Goal: Navigation & Orientation: Understand site structure

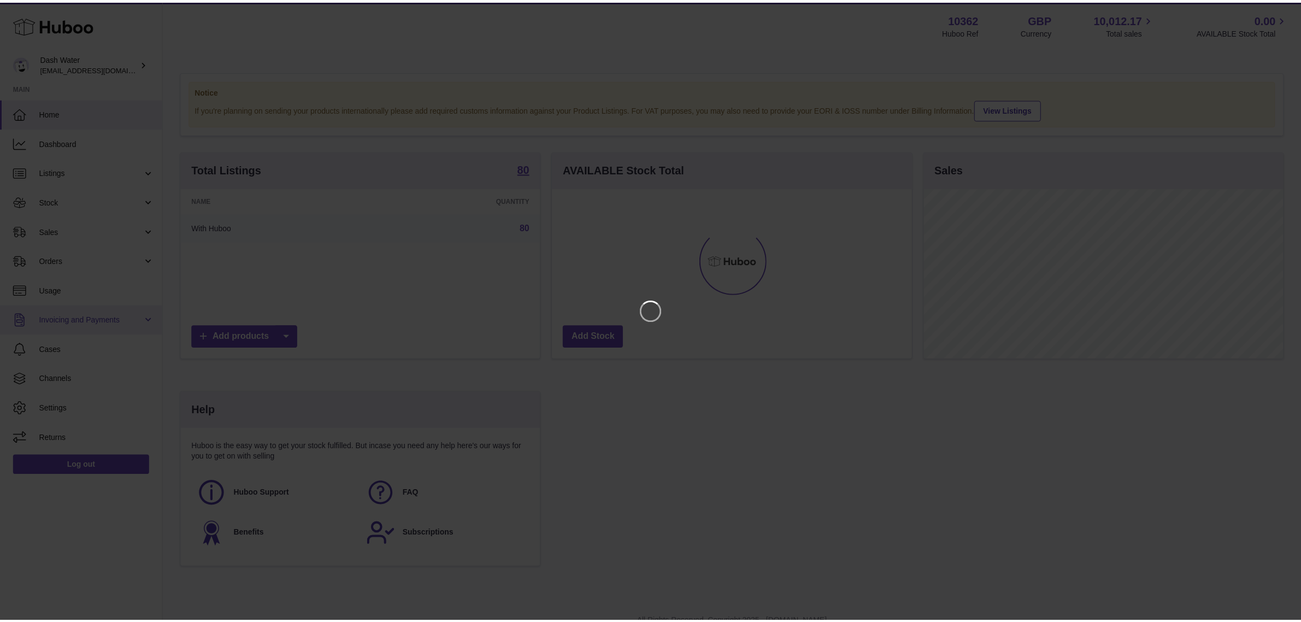
scroll to position [170, 362]
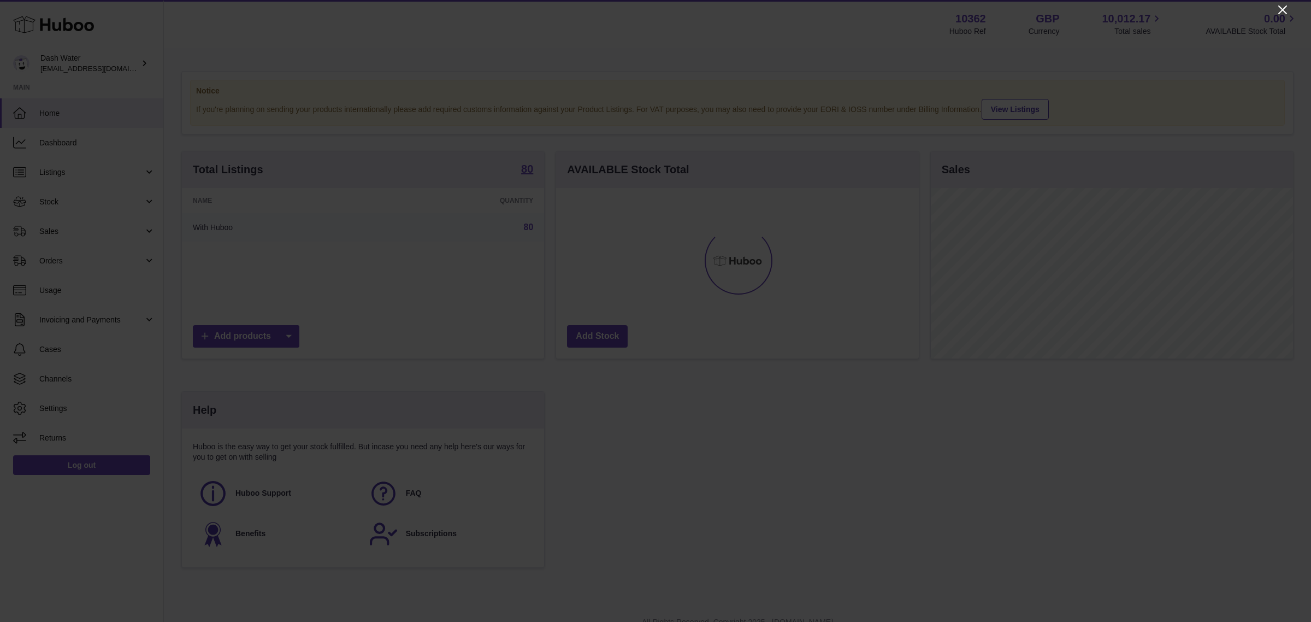
click at [1279, 9] on icon "Close" at bounding box center [1282, 9] width 13 height 13
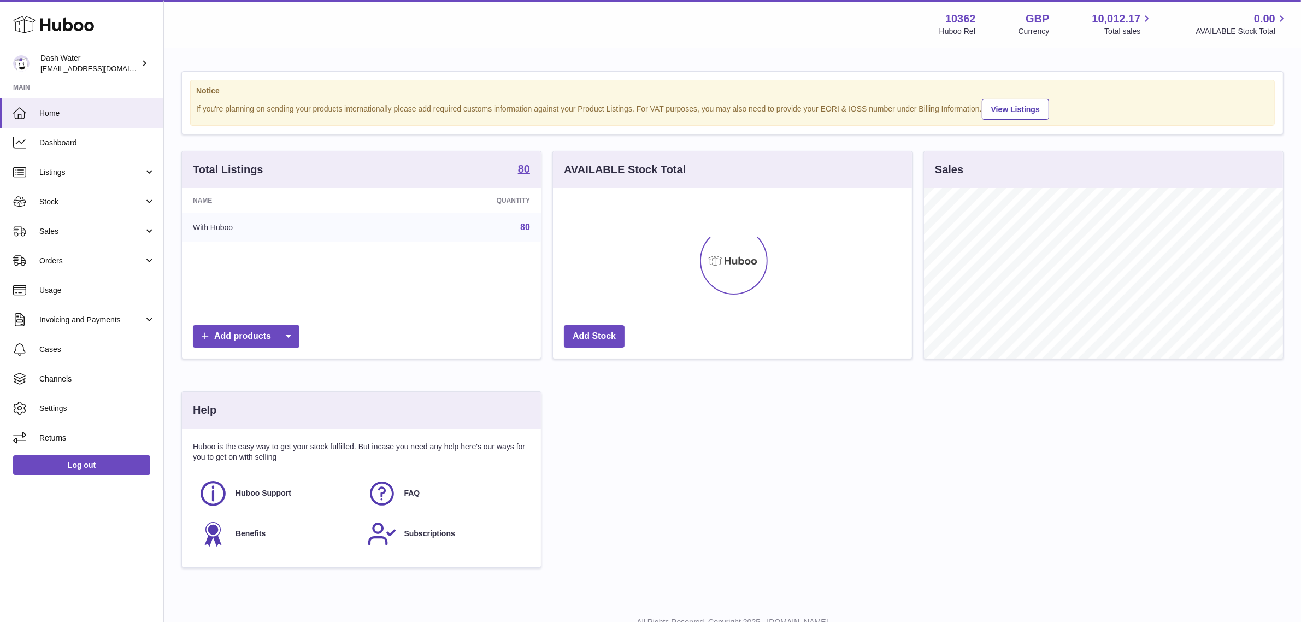
scroll to position [546117, 545929]
click at [88, 145] on span "Dashboard" at bounding box center [97, 143] width 116 height 10
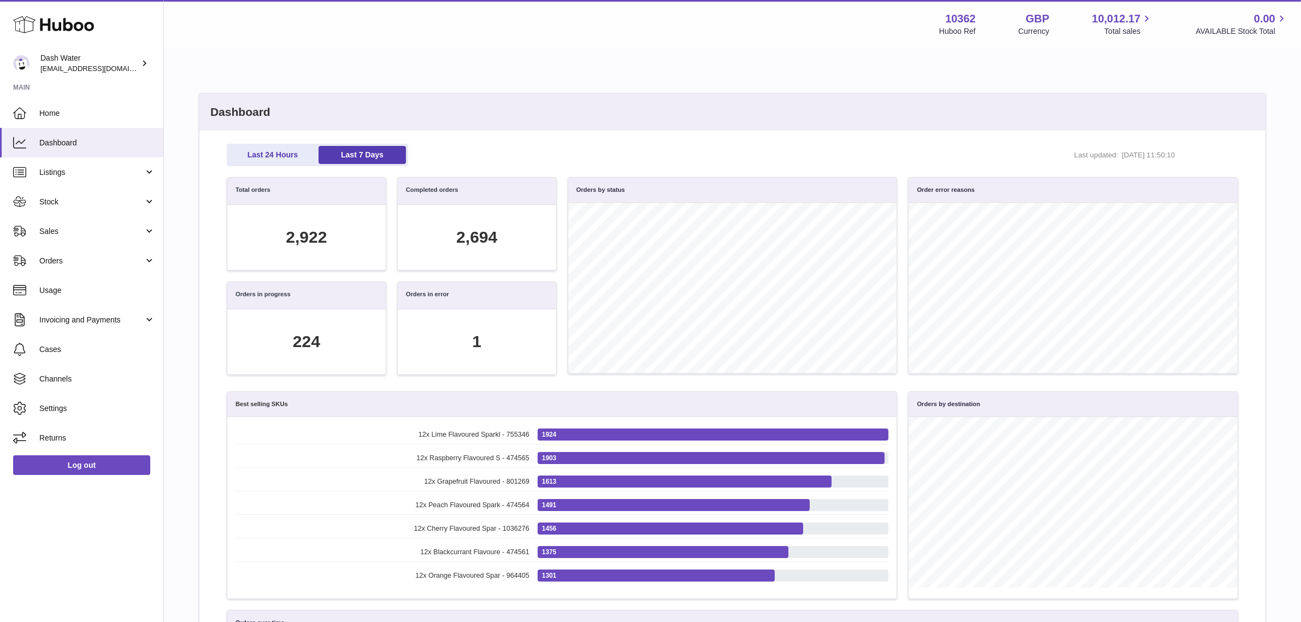
scroll to position [126, 998]
click at [210, 194] on div "Last 24 Hours Last 7 Days Last updated: [DATE] 11:50:10 Total orders 2,922 Comp…" at bounding box center [732, 465] width 1066 height 669
click at [73, 270] on link "Orders" at bounding box center [81, 260] width 163 height 29
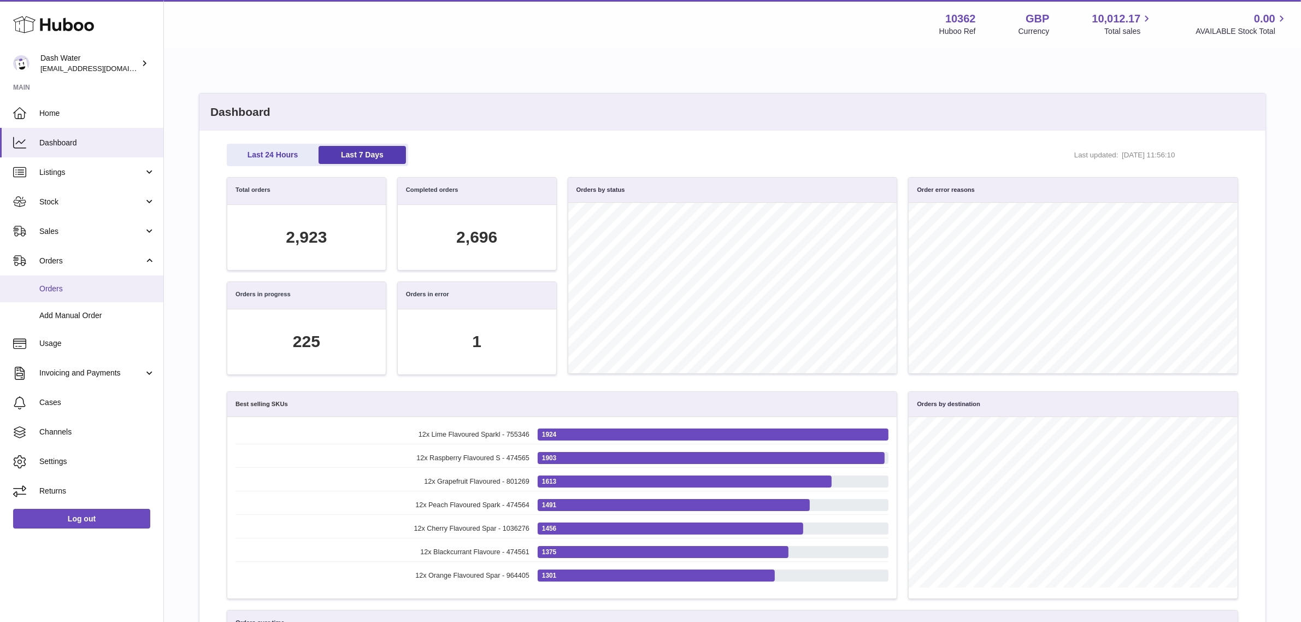
click at [82, 297] on link "Orders" at bounding box center [81, 288] width 163 height 27
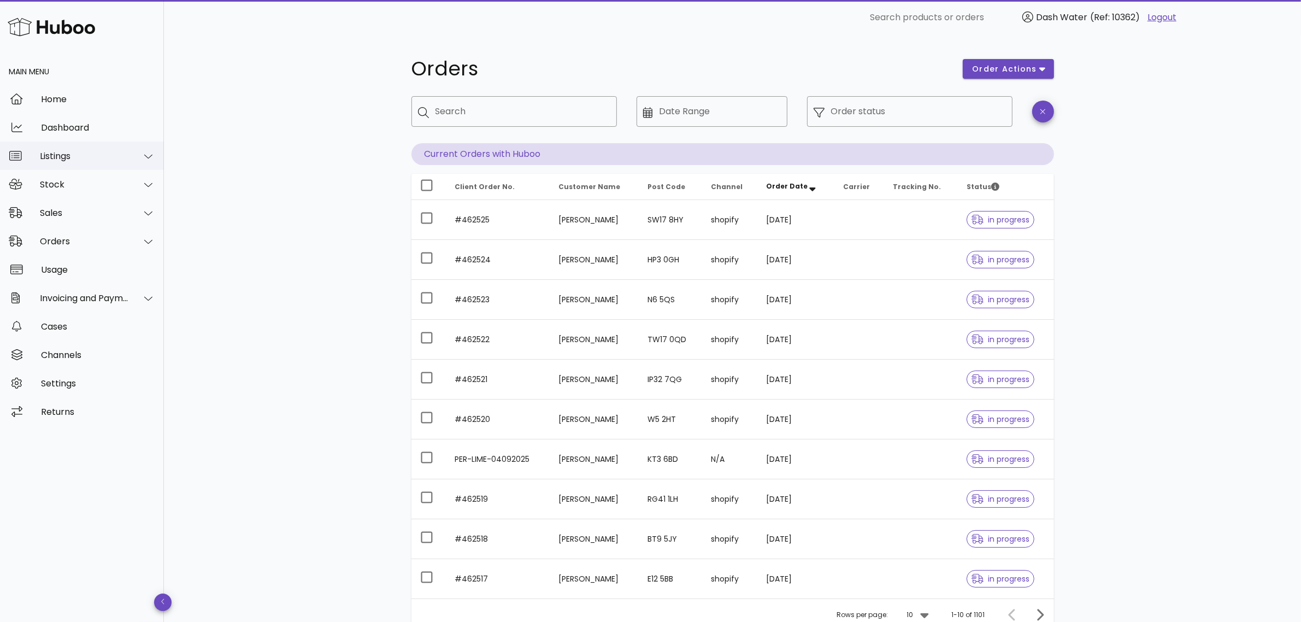
click at [91, 162] on div "Listings" at bounding box center [82, 155] width 164 height 28
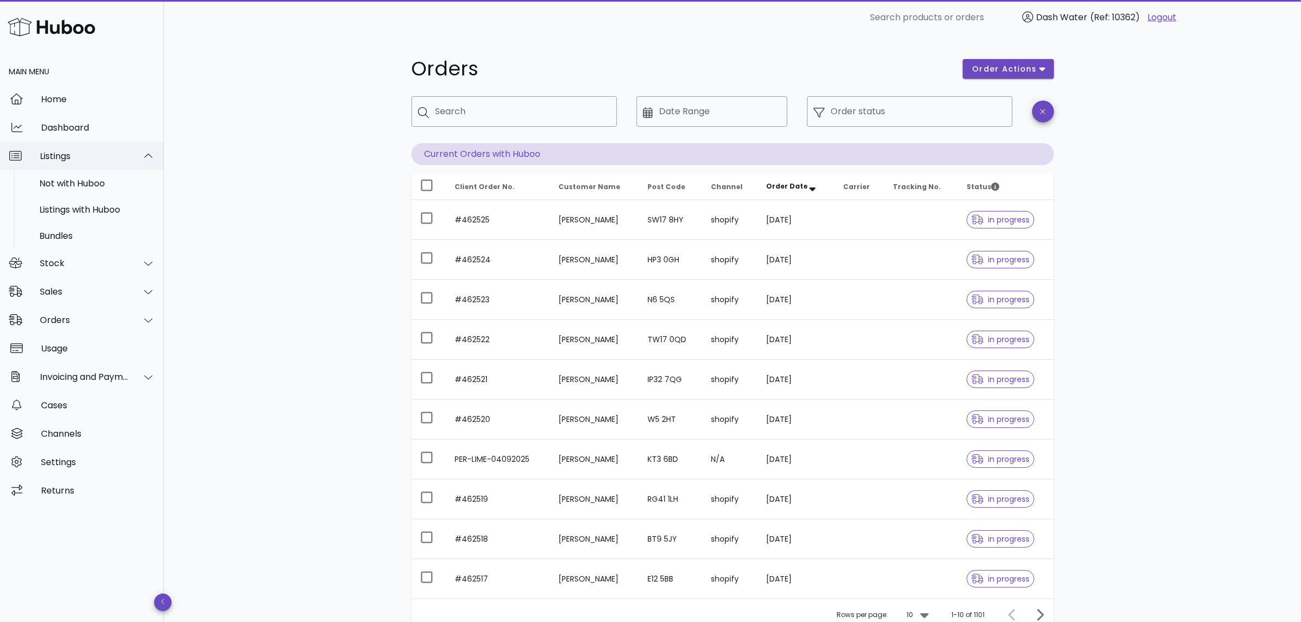
click at [91, 162] on div "Listings" at bounding box center [82, 155] width 164 height 28
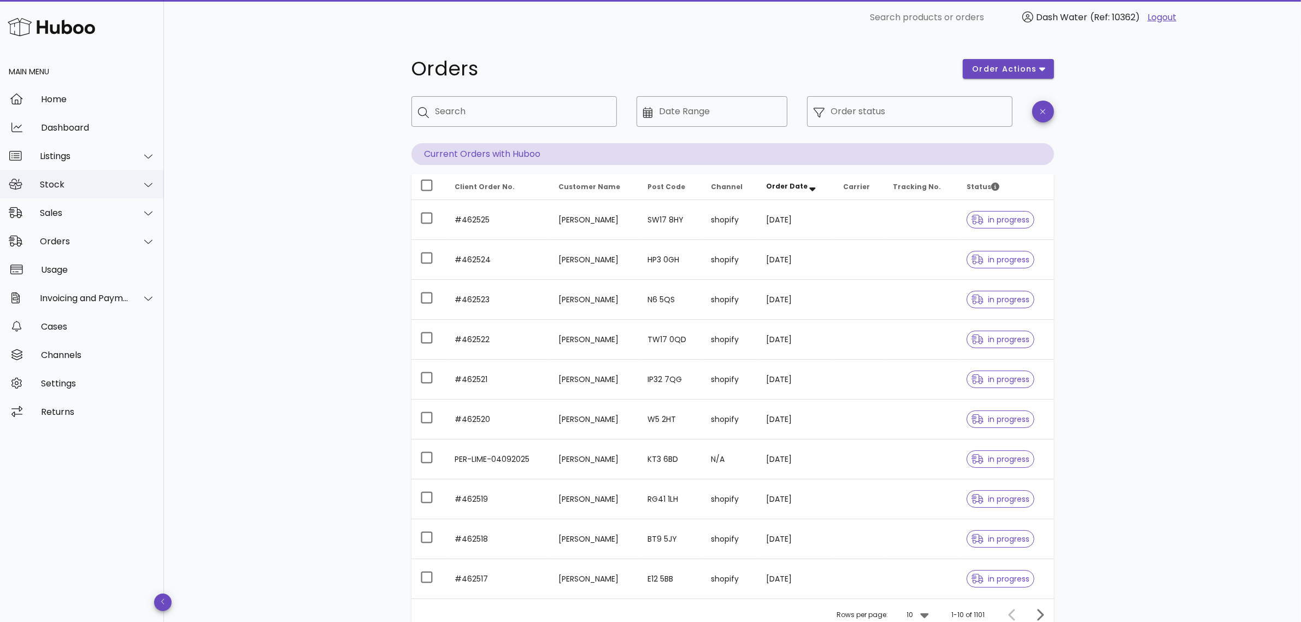
click at [99, 192] on div "Stock" at bounding box center [82, 184] width 164 height 28
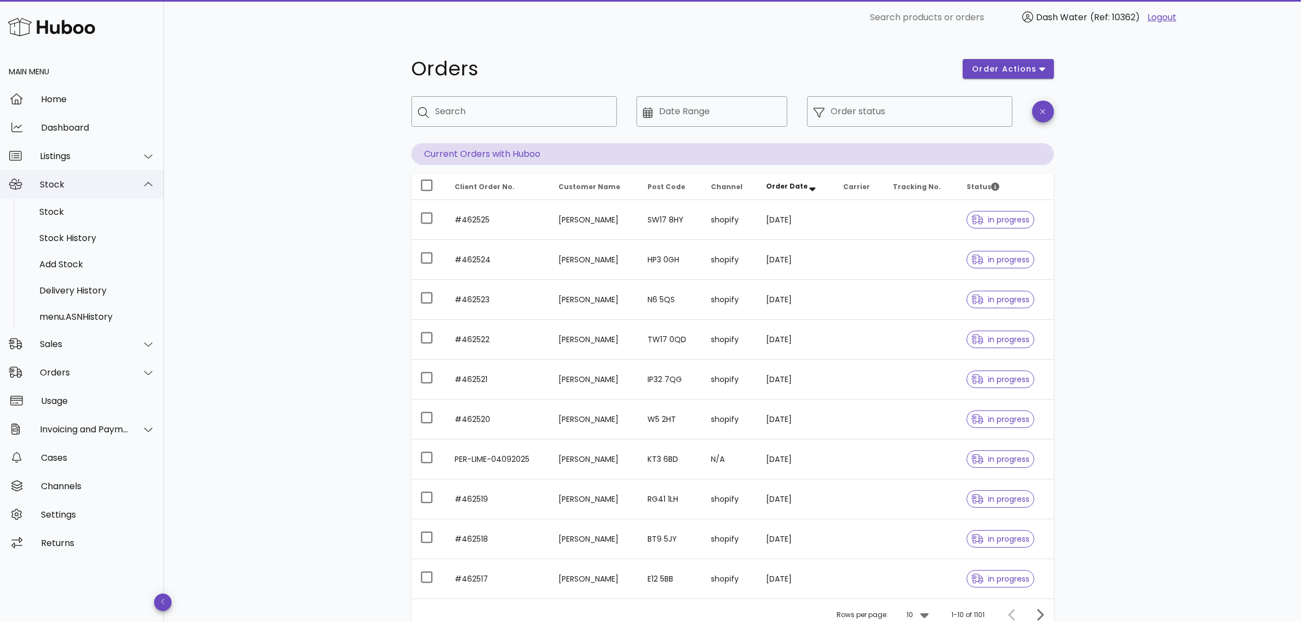
click at [99, 192] on div "Stock" at bounding box center [82, 184] width 164 height 28
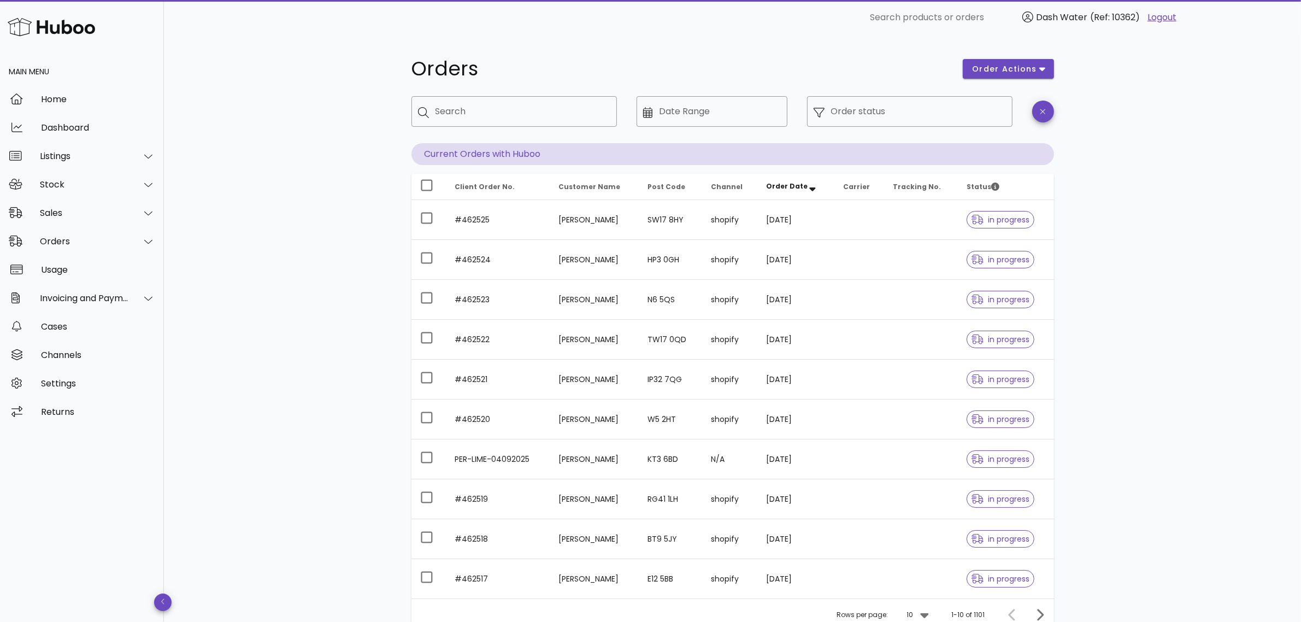
click at [310, 179] on div "Orders order actions ​ Search ​ Date Range ​ Order status Current Orders with H…" at bounding box center [732, 377] width 1137 height 684
click at [93, 187] on div "Stock" at bounding box center [84, 184] width 89 height 10
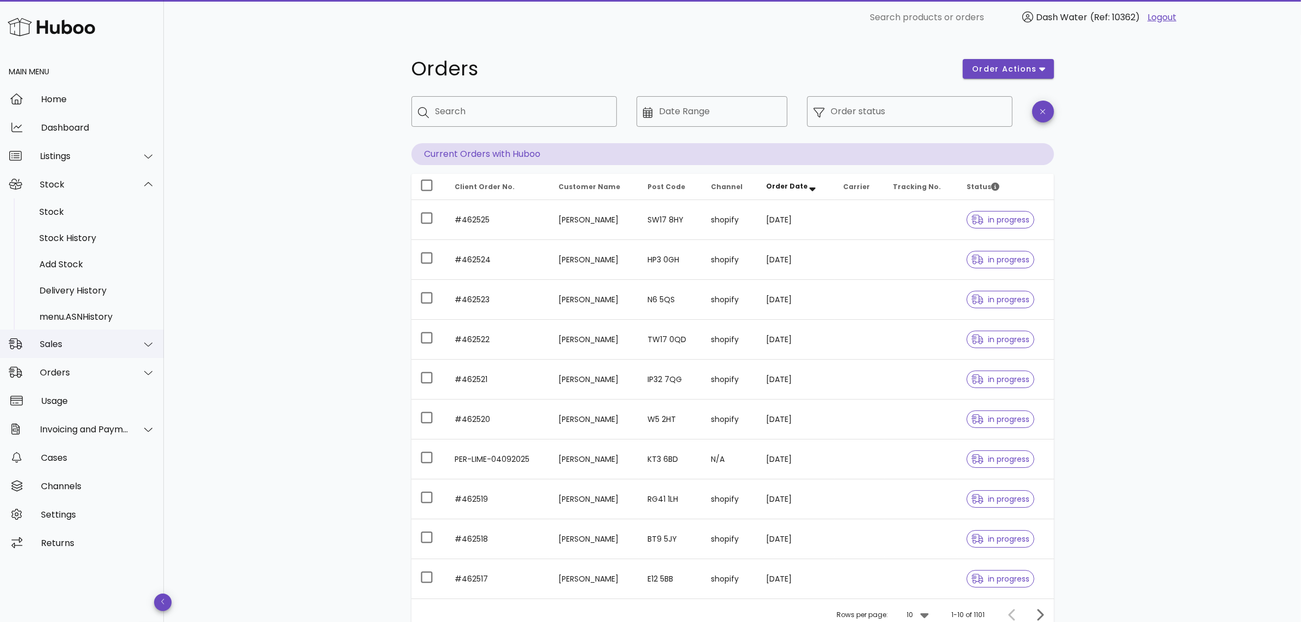
click at [88, 347] on div "Sales" at bounding box center [84, 344] width 89 height 10
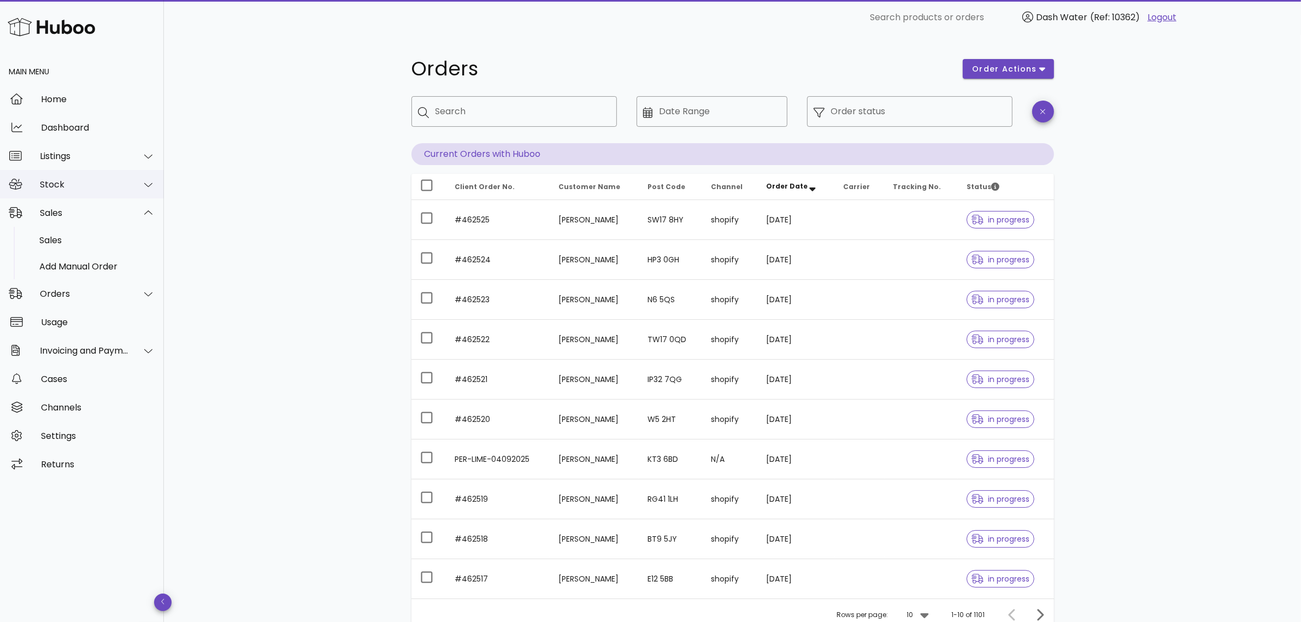
click at [93, 188] on div "Stock" at bounding box center [84, 184] width 89 height 10
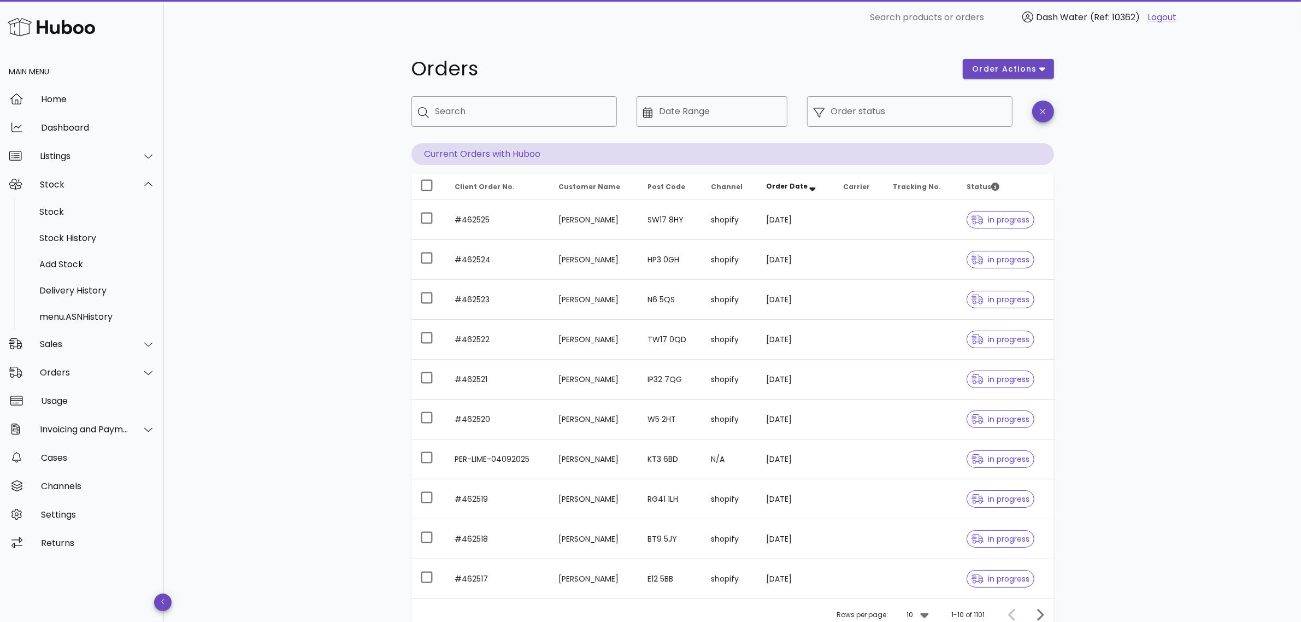
click at [256, 230] on div "Orders order actions ​ Search ​ Date Range ​ Order status Current Orders with H…" at bounding box center [732, 377] width 1137 height 684
